Goal: Task Accomplishment & Management: Manage account settings

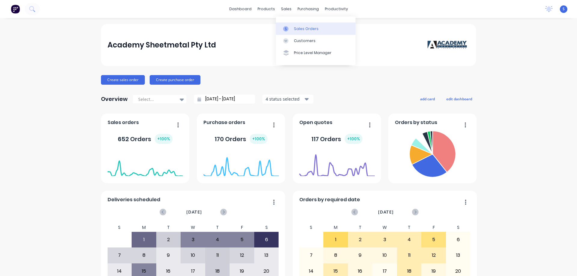
click at [303, 28] on div "Sales Orders" at bounding box center [306, 28] width 25 height 5
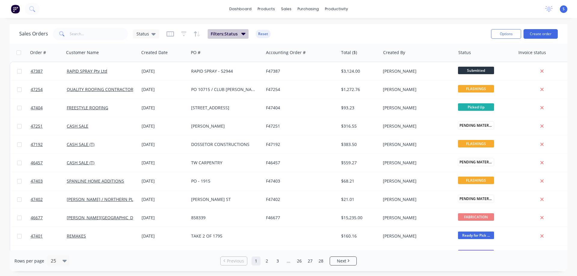
click at [238, 34] on button "Filters: Status" at bounding box center [228, 34] width 41 height 10
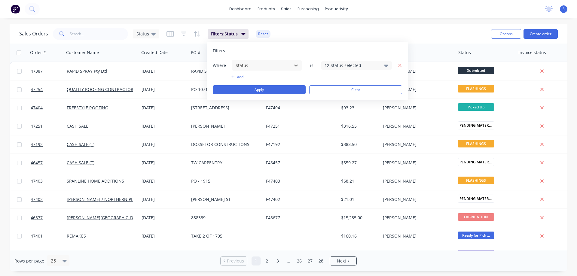
click at [329, 62] on div "12 Status selected" at bounding box center [356, 65] width 71 height 9
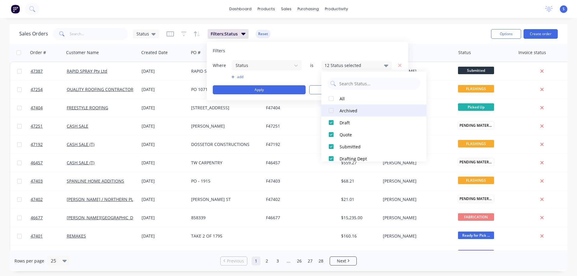
click at [332, 111] on div at bounding box center [331, 111] width 12 height 12
click at [89, 34] on input "text" at bounding box center [99, 34] width 59 height 12
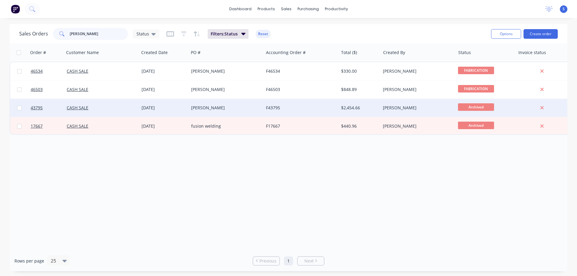
type input "[PERSON_NAME]"
click at [109, 109] on div "CASH SALE" at bounding box center [100, 108] width 67 height 6
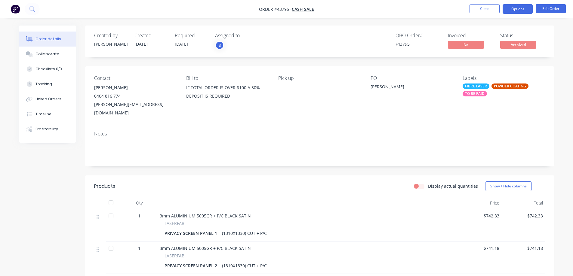
click at [524, 9] on button "Options" at bounding box center [517, 9] width 30 height 10
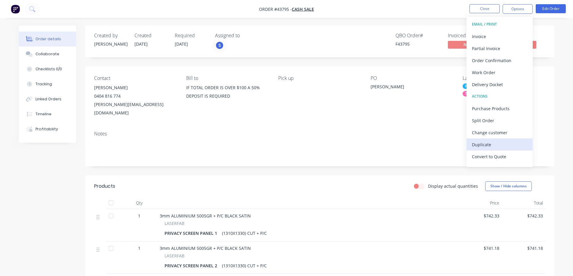
click at [483, 146] on div "Duplicate" at bounding box center [499, 144] width 55 height 9
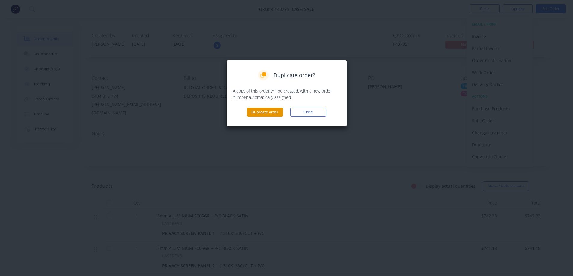
click at [271, 112] on button "Duplicate order" at bounding box center [265, 112] width 36 height 9
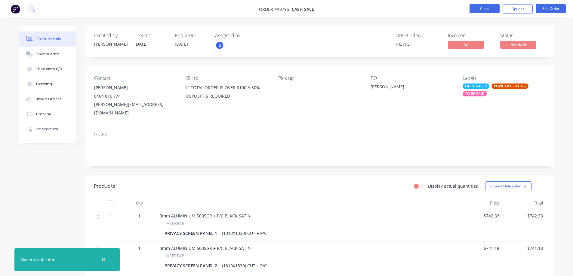
click at [485, 9] on button "Close" at bounding box center [484, 8] width 30 height 9
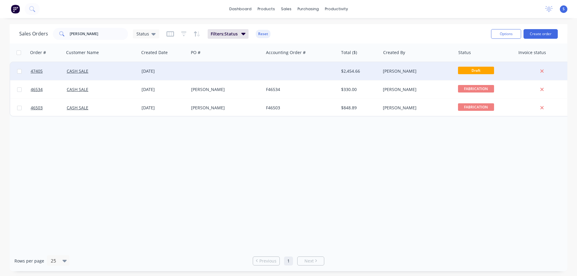
click at [133, 68] on div "CASH SALE" at bounding box center [101, 71] width 75 height 18
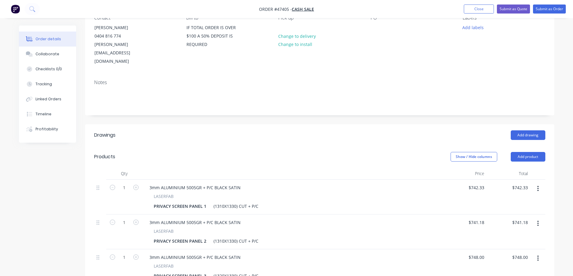
scroll to position [120, 0]
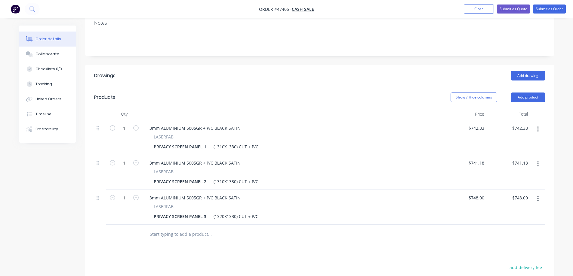
click at [101, 159] on div at bounding box center [99, 163] width 7 height 8
click at [536, 159] on button "button" at bounding box center [538, 164] width 14 height 11
click at [502, 212] on div "Delete" at bounding box center [516, 216] width 46 height 9
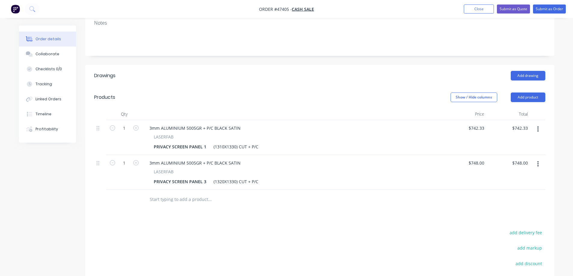
click at [537, 161] on icon "button" at bounding box center [538, 164] width 2 height 7
click at [504, 212] on div "Delete" at bounding box center [516, 216] width 46 height 9
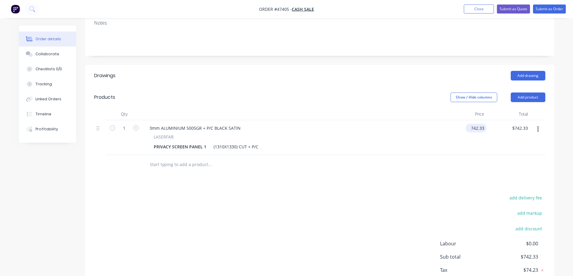
click at [478, 124] on input "742.33" at bounding box center [477, 128] width 19 height 9
type input "$605.68"
click at [167, 194] on div "add delivery fee add markup add discount Labour $0.00 Sub total $742.33 Tax $74…" at bounding box center [319, 245] width 451 height 103
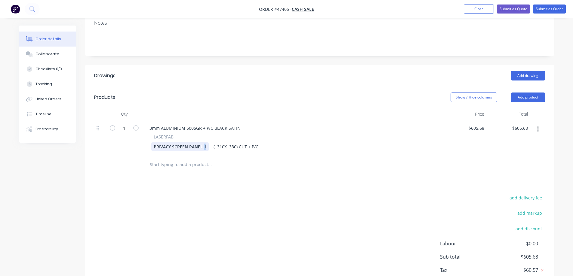
drag, startPoint x: 206, startPoint y: 128, endPoint x: 202, endPoint y: 135, distance: 7.8
click at [202, 135] on div "3mm ALUMINIUM 5005GR + P/C BLACK SATIN LASERFAB PRIVACY SCREEN PANEL 1 (1310X13…" at bounding box center [292, 137] width 301 height 35
drag, startPoint x: 170, startPoint y: 129, endPoint x: 114, endPoint y: 139, distance: 57.2
click at [114, 139] on div "Qty Price Total 1 3mm ALUMINIUM 5005GR + P/C BLACK SATIN LASERFAB PRIVACY SCREE…" at bounding box center [319, 141] width 469 height 66
click at [125, 194] on div "add delivery fee add markup add discount Labour $0.00 Sub total $605.68 Tax $60…" at bounding box center [319, 245] width 451 height 103
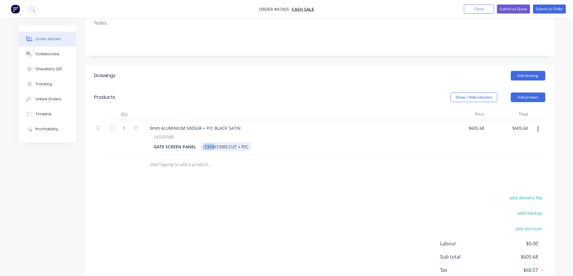
drag, startPoint x: 212, startPoint y: 129, endPoint x: 203, endPoint y: 138, distance: 12.8
click at [203, 138] on div "Qty Price Total 1 3mm ALUMINIUM 5005GR + P/C BLACK SATIN LASERFAB GATE SCREEN P…" at bounding box center [319, 141] width 469 height 66
drag, startPoint x: 224, startPoint y: 130, endPoint x: 216, endPoint y: 130, distance: 8.4
click at [216, 142] on div "(1195X1330) CUT + P/C" at bounding box center [226, 146] width 50 height 9
click at [265, 213] on div "add delivery fee add markup add discount Labour $0.00 Sub total $605.68 Tax $60…" at bounding box center [319, 245] width 451 height 103
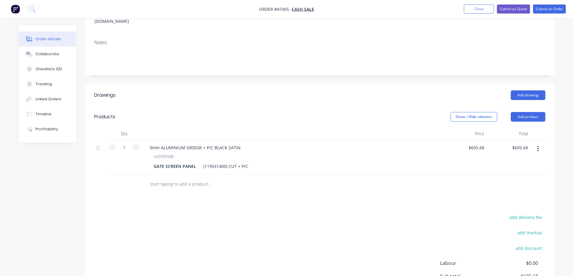
scroll to position [90, 0]
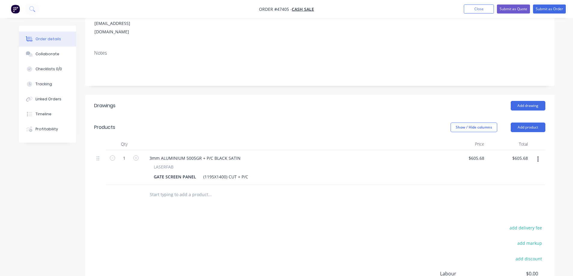
click at [395, 138] on div at bounding box center [292, 144] width 301 height 12
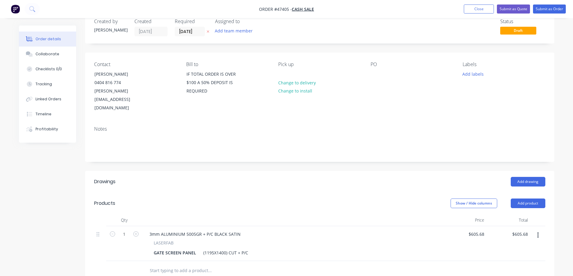
scroll to position [0, 0]
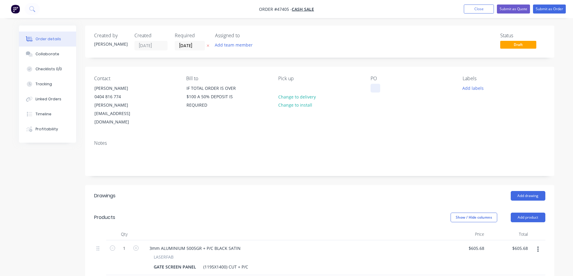
click at [374, 88] on div at bounding box center [375, 88] width 10 height 9
click at [391, 84] on div "[PERSON_NAME]" at bounding box center [391, 88] width 43 height 9
click at [229, 44] on button "Add team member" at bounding box center [233, 45] width 44 height 8
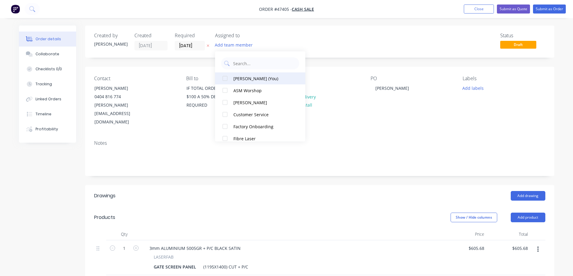
click at [228, 78] on div at bounding box center [225, 78] width 12 height 12
click at [200, 46] on input "[DATE]" at bounding box center [189, 45] width 29 height 9
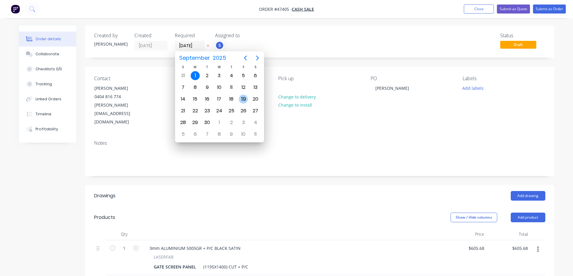
click at [241, 100] on div "19" at bounding box center [243, 99] width 9 height 9
type input "[DATE]"
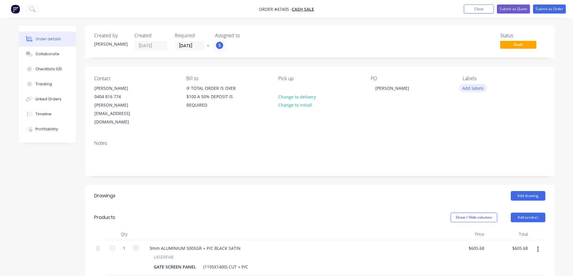
click at [473, 90] on button "Add labels" at bounding box center [473, 88] width 28 height 8
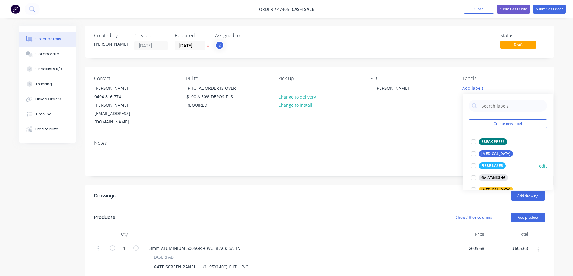
click at [473, 166] on div at bounding box center [473, 166] width 12 height 12
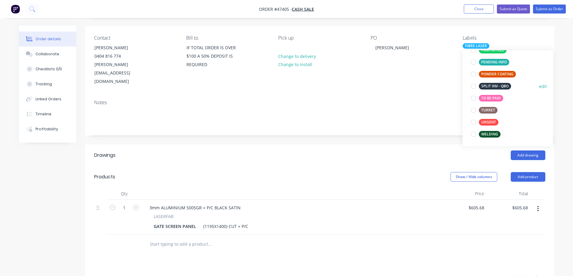
scroll to position [30, 0]
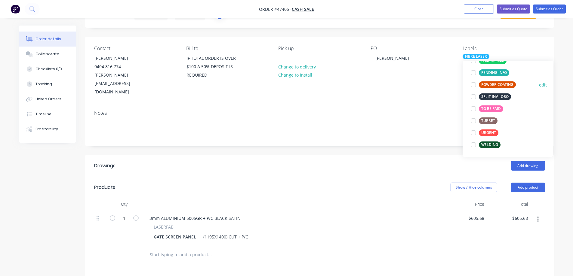
click at [473, 85] on div at bounding box center [473, 85] width 12 height 12
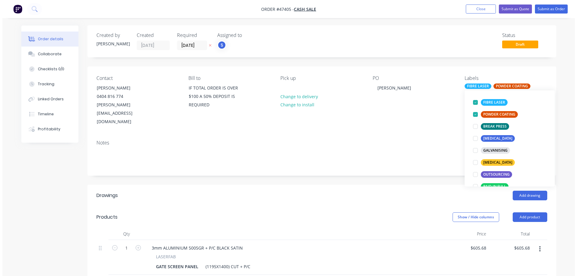
scroll to position [0, 0]
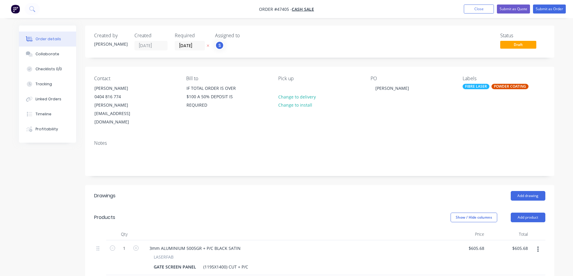
click at [500, 68] on div "Contact [PERSON_NAME] [PHONE_NUMBER] [PERSON_NAME][EMAIL_ADDRESS][DOMAIN_NAME] …" at bounding box center [319, 101] width 469 height 69
click at [552, 8] on button "Submit as Order" at bounding box center [549, 9] width 33 height 9
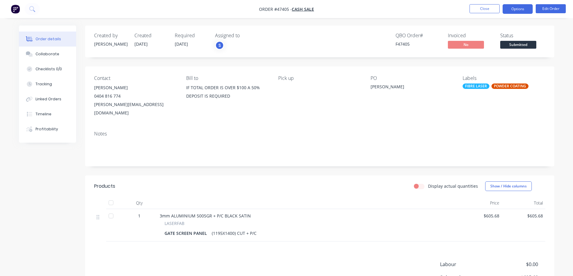
click at [523, 7] on button "Options" at bounding box center [517, 9] width 30 height 10
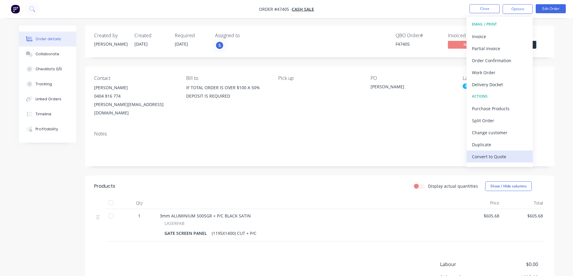
click at [490, 157] on div "Convert to Quote" at bounding box center [499, 156] width 55 height 9
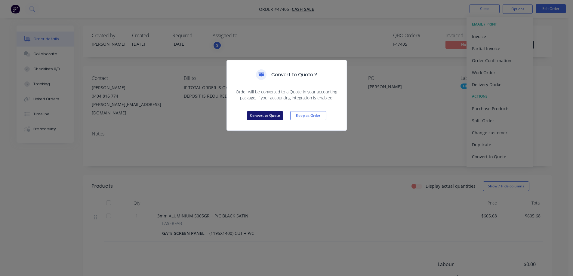
click at [259, 114] on button "Convert to Quote" at bounding box center [265, 115] width 36 height 9
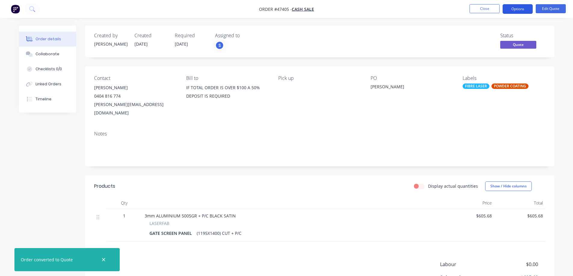
click at [517, 8] on button "Options" at bounding box center [517, 9] width 30 height 10
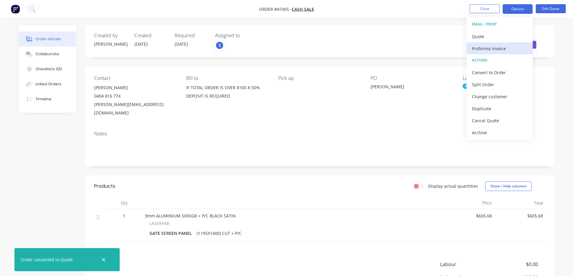
click at [480, 47] on div "Proforma Invoice" at bounding box center [499, 48] width 55 height 9
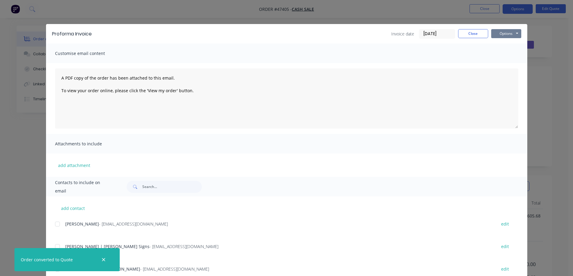
click at [499, 32] on button "Options" at bounding box center [506, 33] width 30 height 9
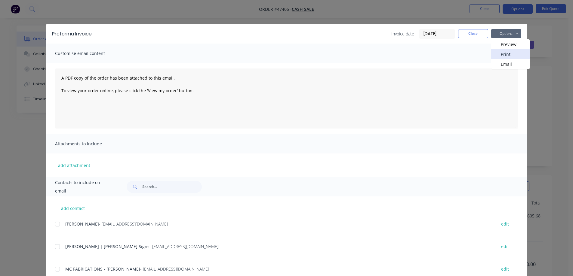
click at [506, 57] on button "Print" at bounding box center [510, 54] width 38 height 10
